Goal: Transaction & Acquisition: Purchase product/service

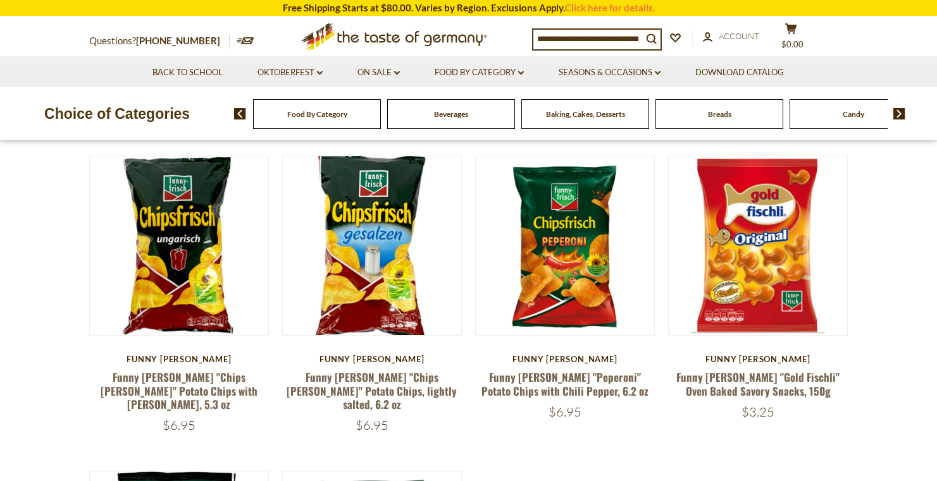
scroll to position [126, 0]
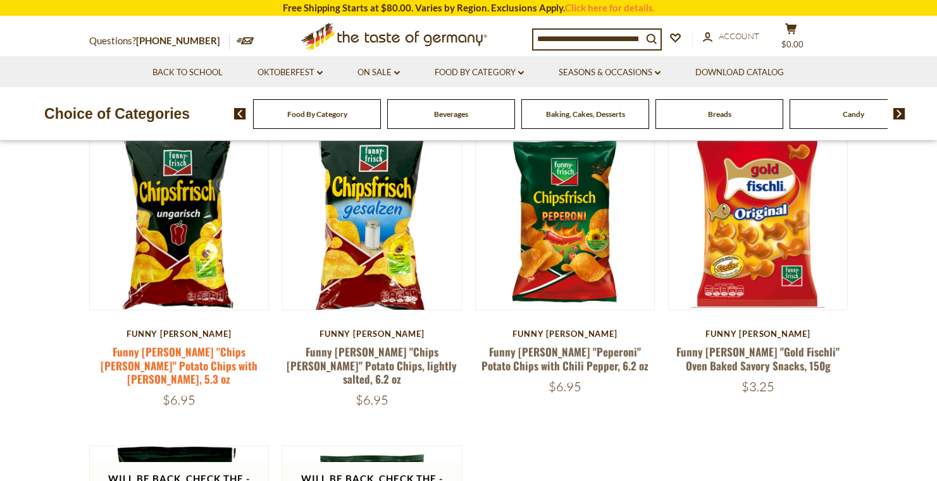
click at [255, 357] on link "Funny [PERSON_NAME] "Chips [PERSON_NAME]" Potato Chips with [PERSON_NAME], 5.3 …" at bounding box center [179, 365] width 157 height 43
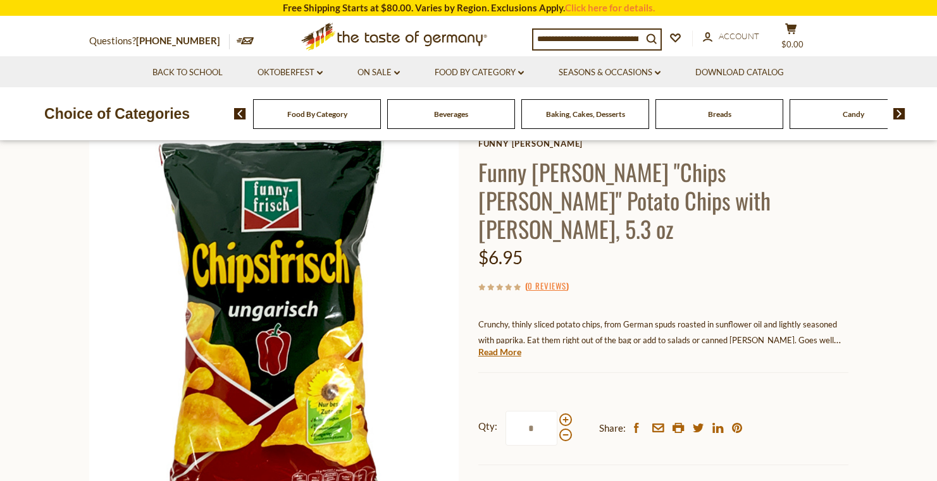
scroll to position [101, 0]
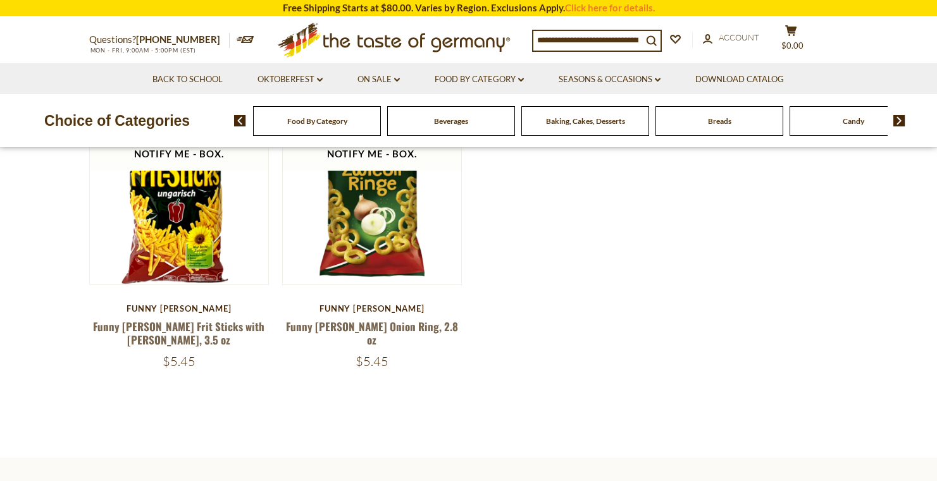
scroll to position [469, 0]
